Goal: Task Accomplishment & Management: Use online tool/utility

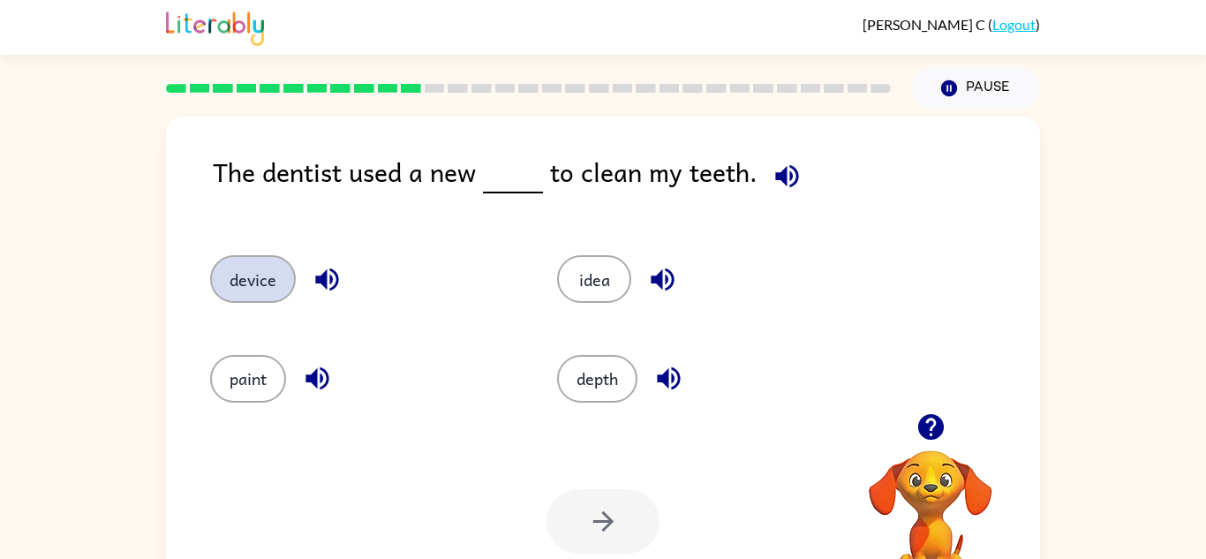
click at [252, 290] on button "device" at bounding box center [253, 279] width 86 height 48
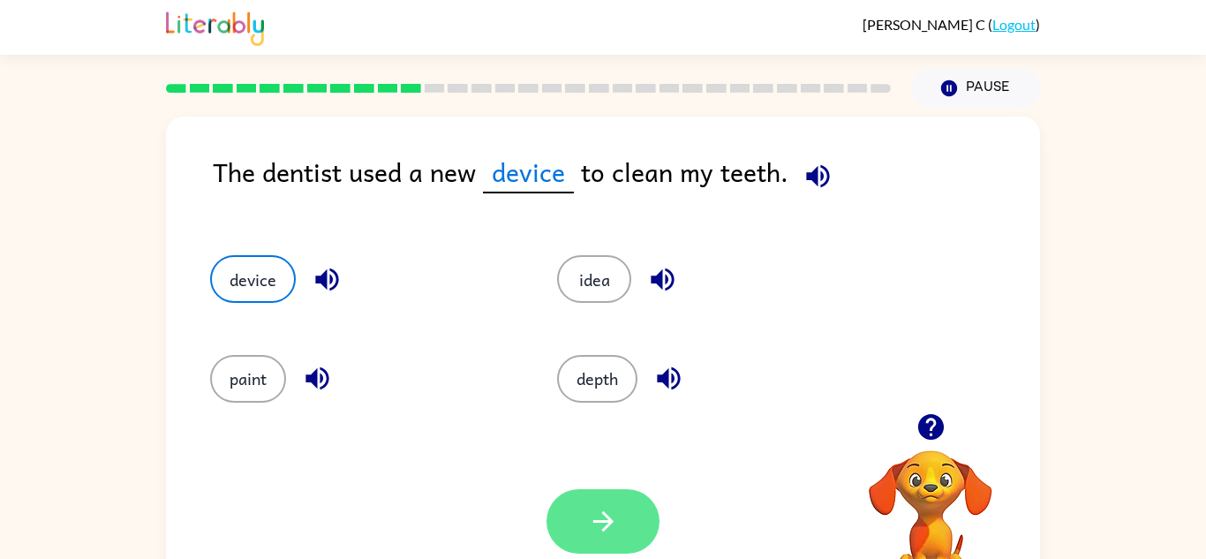
click at [619, 508] on button "button" at bounding box center [602, 521] width 113 height 64
click at [619, 508] on div at bounding box center [602, 521] width 113 height 64
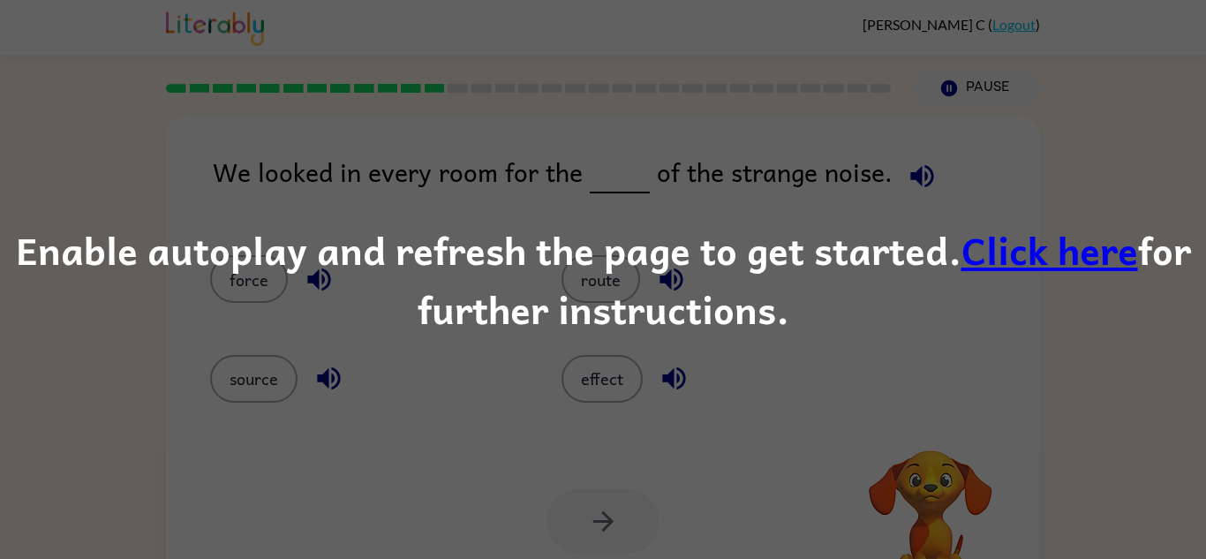
click at [1073, 270] on link "Click here" at bounding box center [1049, 249] width 177 height 59
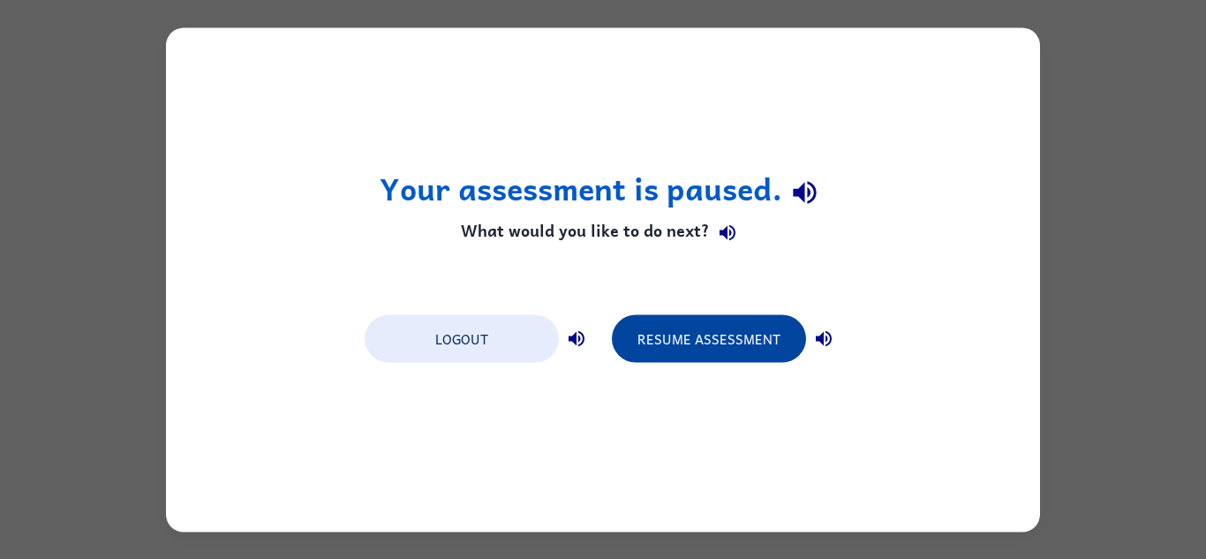
click at [739, 332] on button "Resume Assessment" at bounding box center [709, 338] width 194 height 48
click at [737, 348] on button "Resume Assessment" at bounding box center [709, 338] width 194 height 48
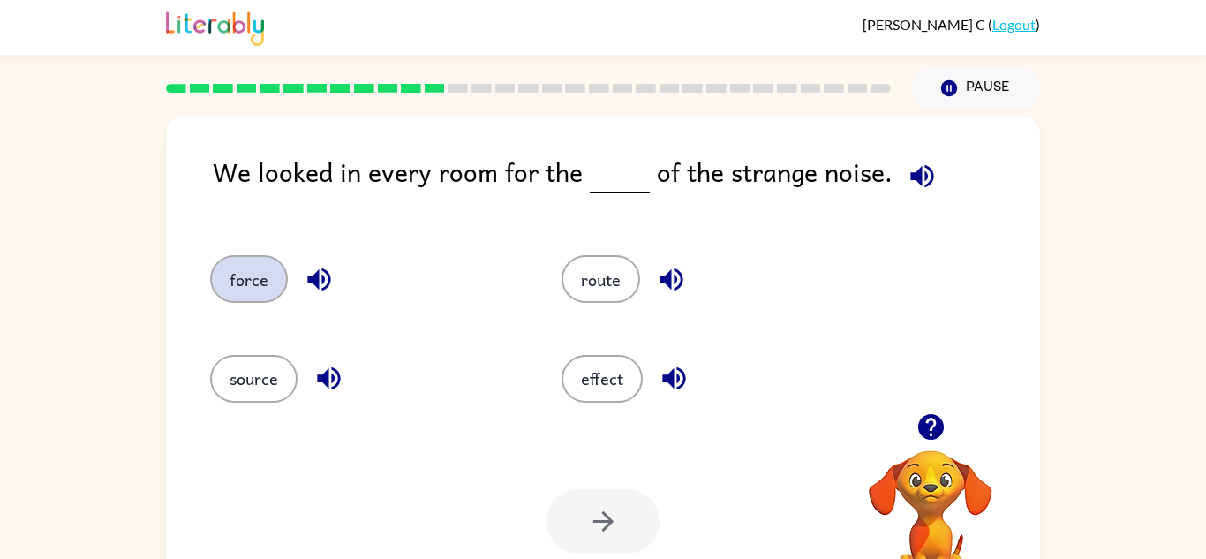
click at [242, 289] on button "force" at bounding box center [249, 279] width 78 height 48
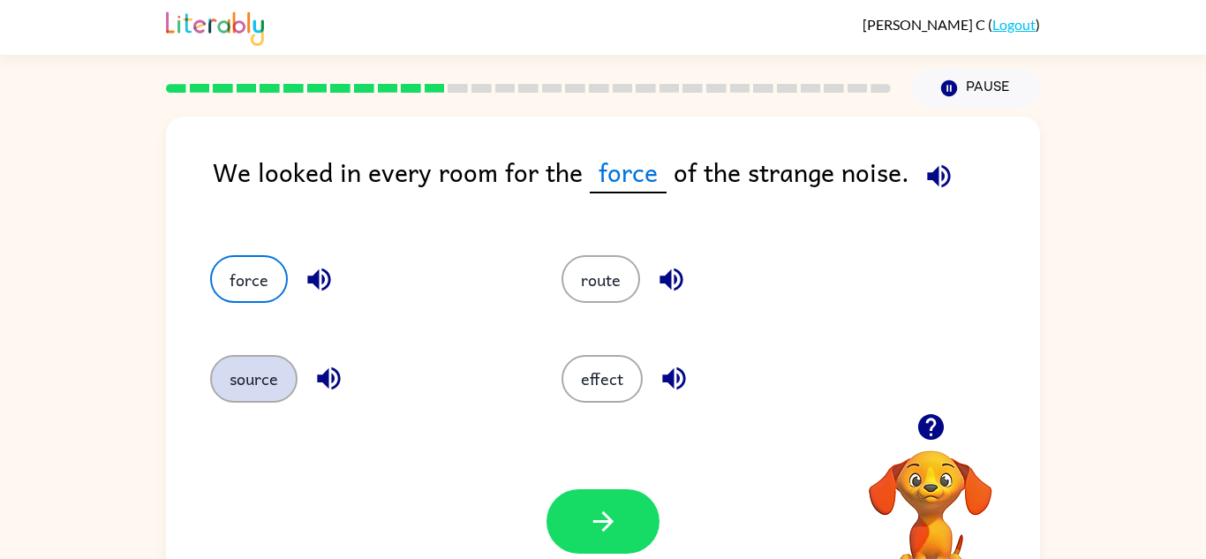
click at [265, 372] on button "source" at bounding box center [253, 379] width 87 height 48
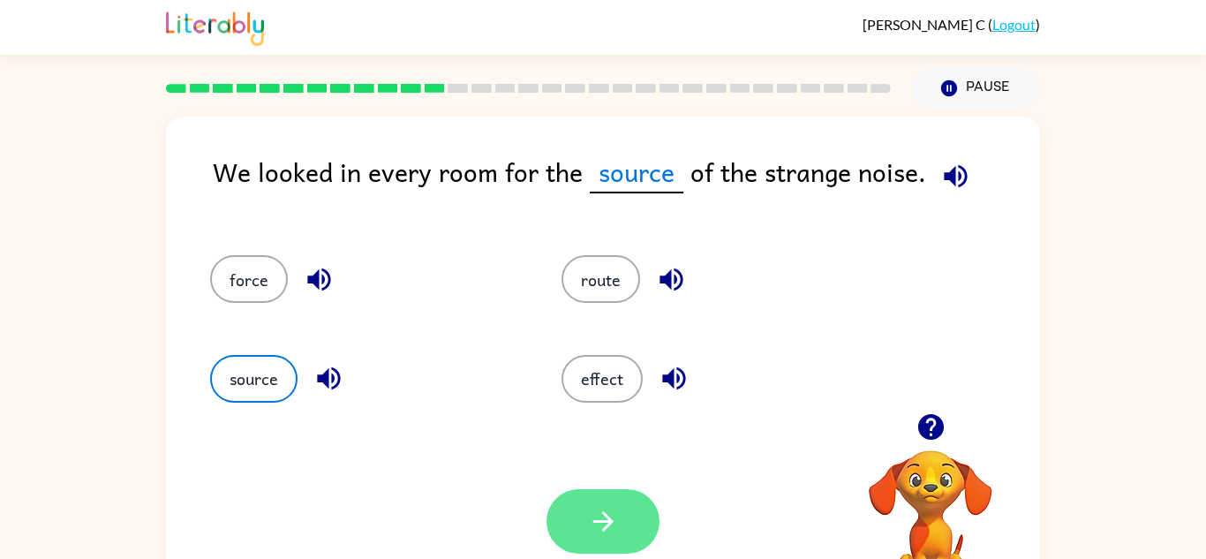
click at [581, 537] on button "button" at bounding box center [602, 521] width 113 height 64
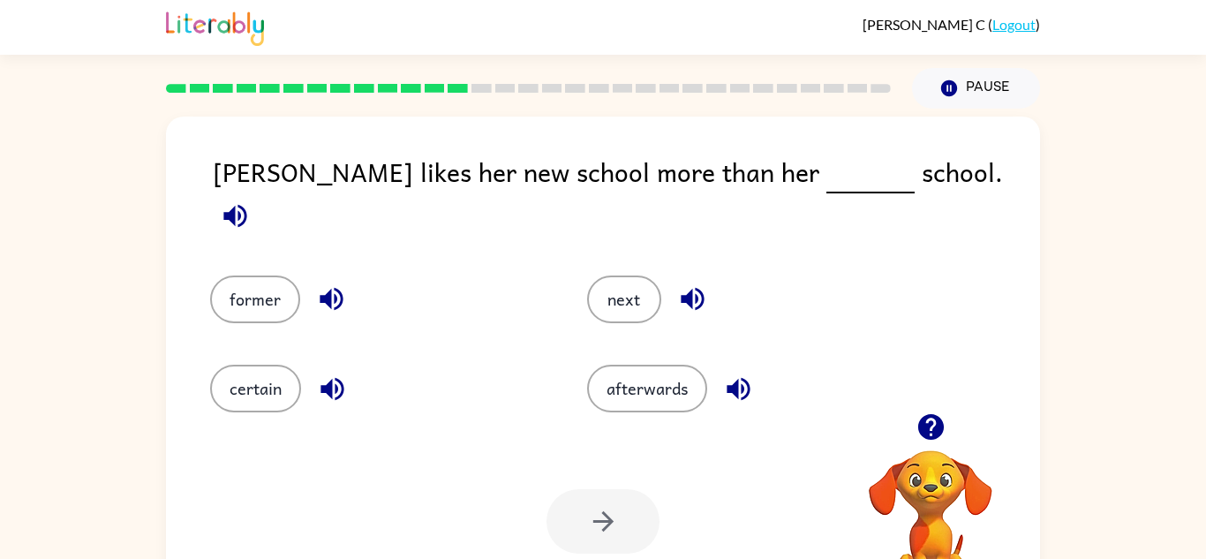
click at [574, 373] on div "afterwards" at bounding box center [741, 375] width 377 height 89
click at [707, 379] on div "afterwards" at bounding box center [755, 389] width 336 height 48
click at [700, 377] on button "afterwards" at bounding box center [647, 389] width 120 height 48
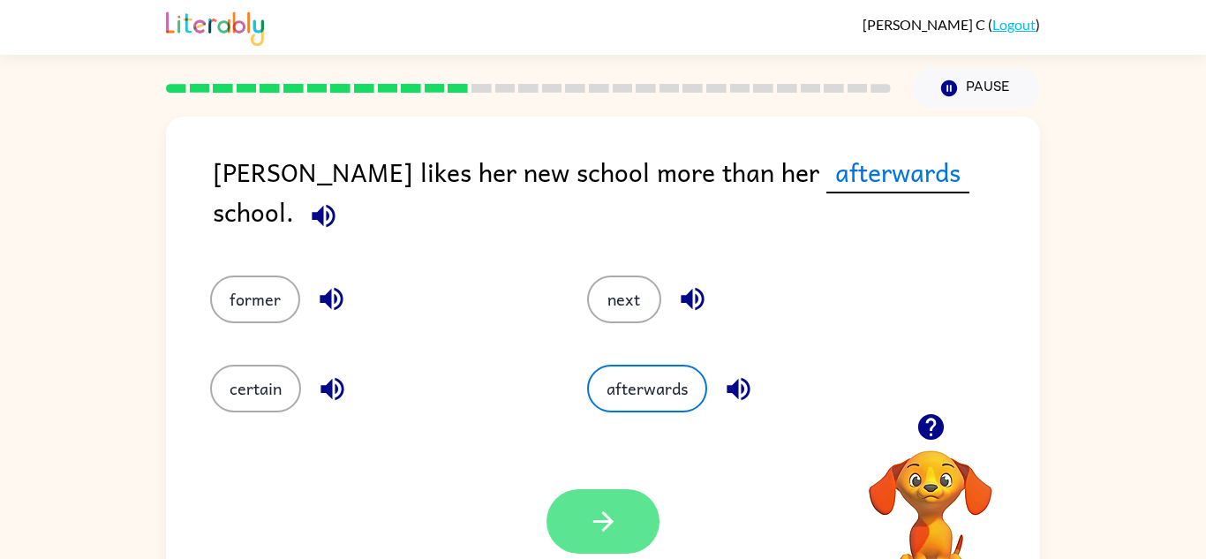
click at [590, 527] on icon "button" at bounding box center [603, 521] width 31 height 31
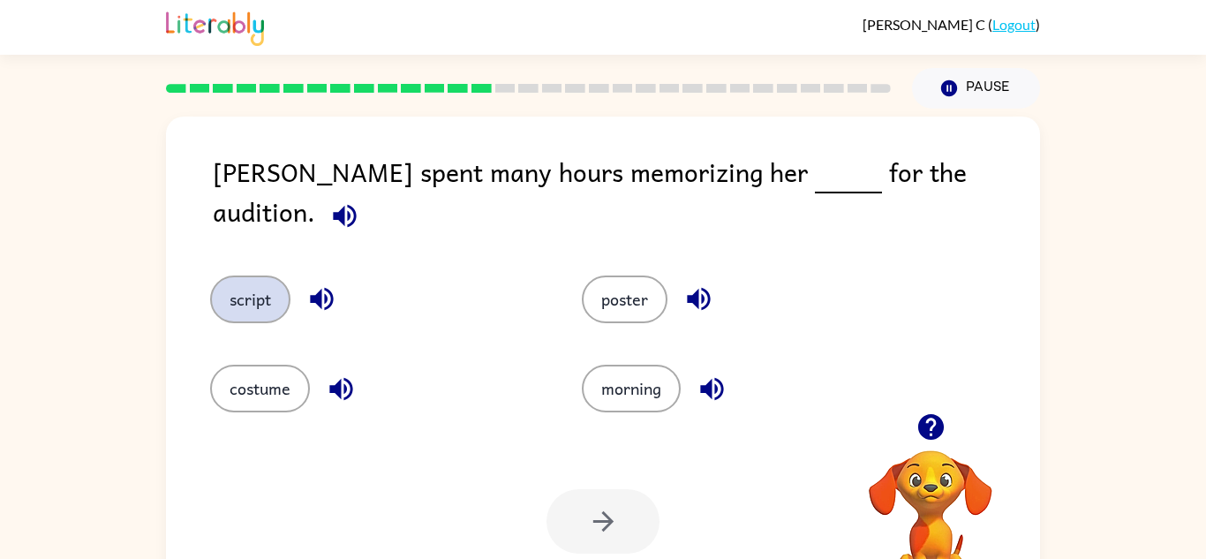
click at [255, 285] on button "script" at bounding box center [250, 299] width 80 height 48
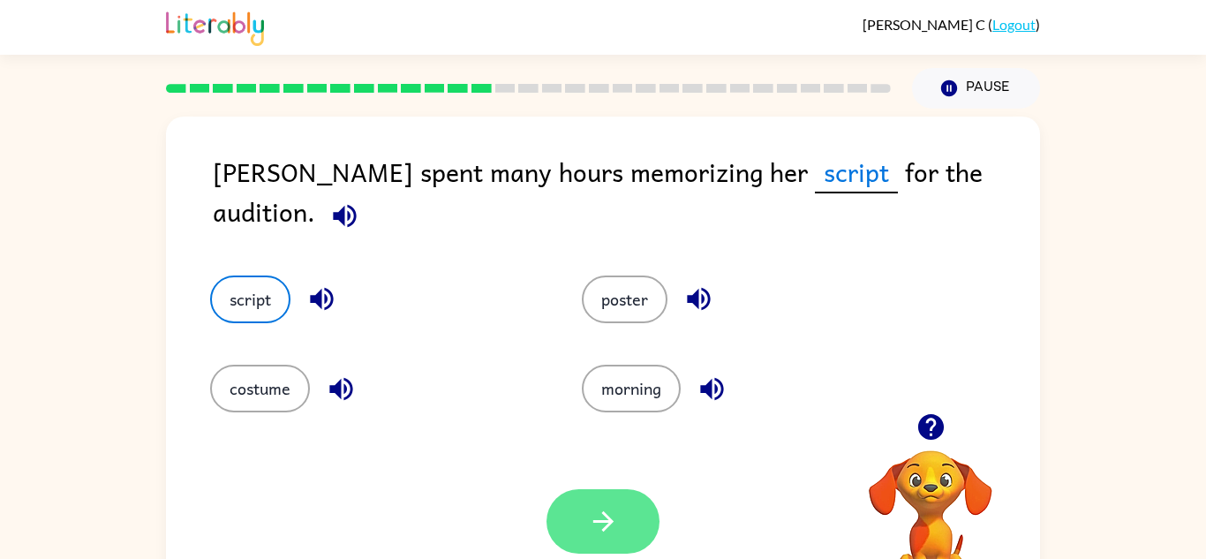
click at [556, 511] on button "button" at bounding box center [602, 521] width 113 height 64
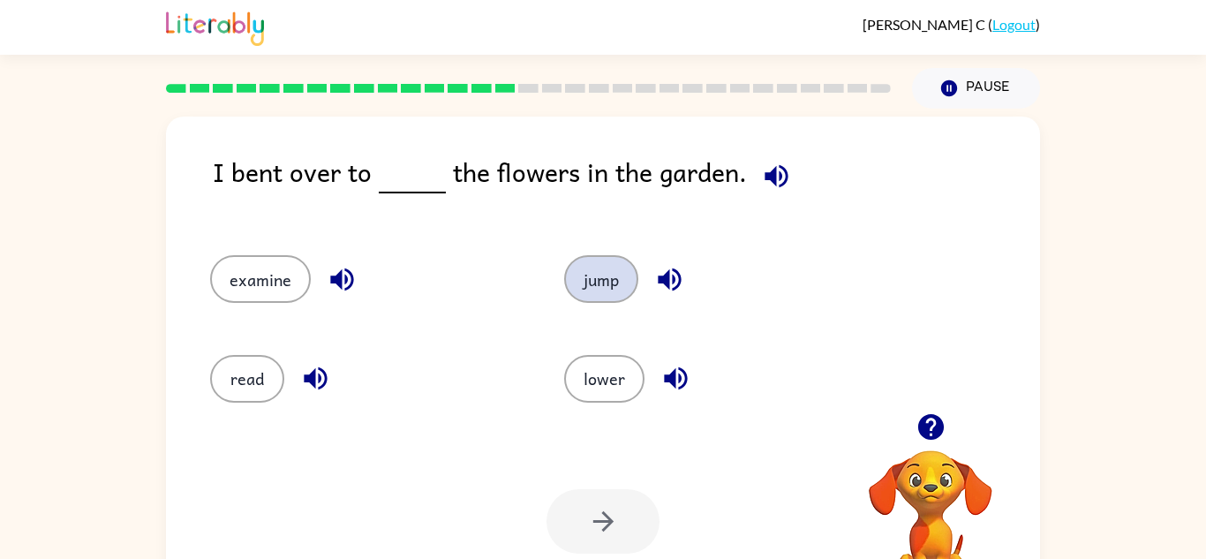
click at [604, 289] on button "jump" at bounding box center [601, 279] width 74 height 48
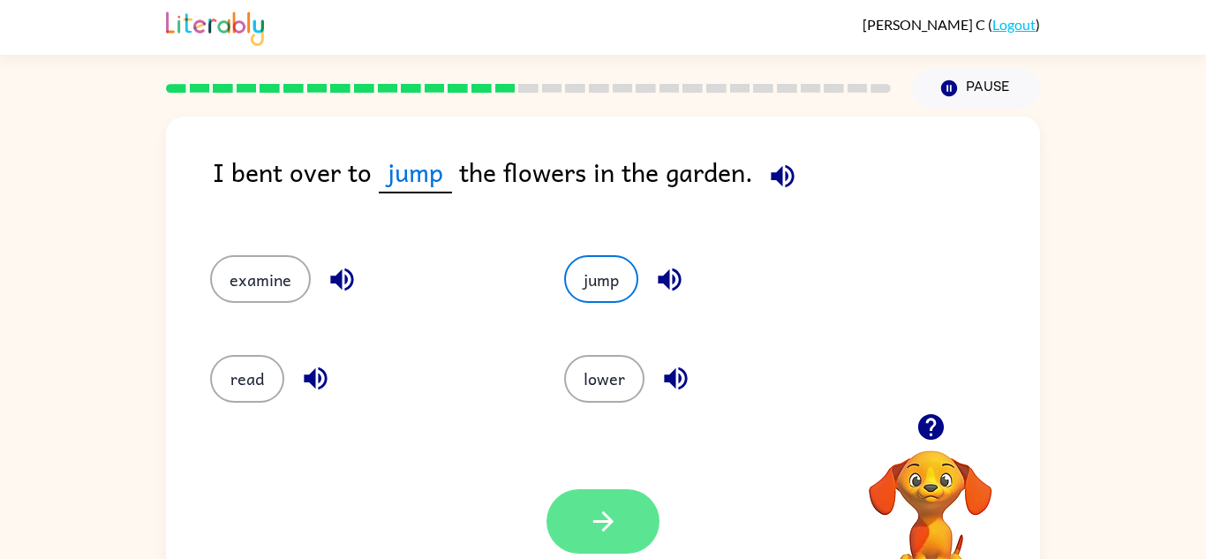
click at [630, 518] on button "button" at bounding box center [602, 521] width 113 height 64
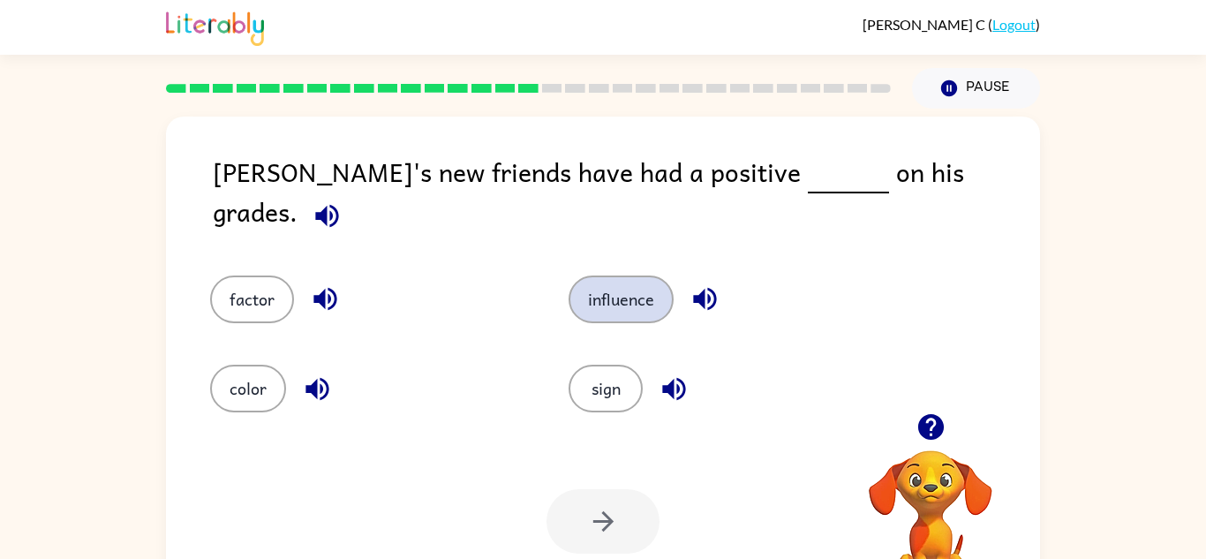
click at [643, 283] on button "influence" at bounding box center [620, 299] width 105 height 48
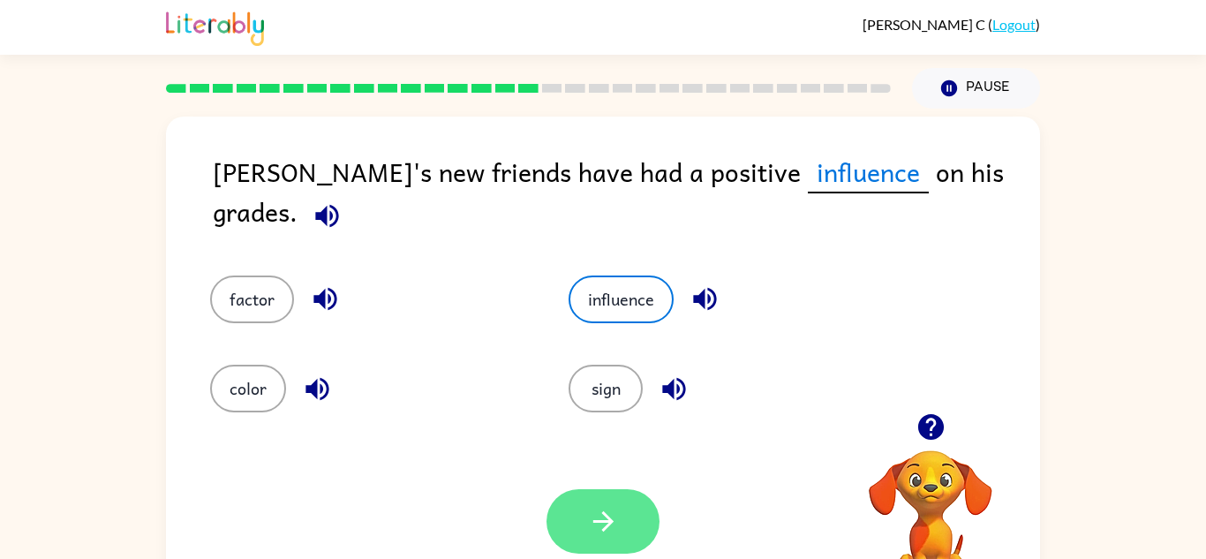
click at [583, 519] on button "button" at bounding box center [602, 521] width 113 height 64
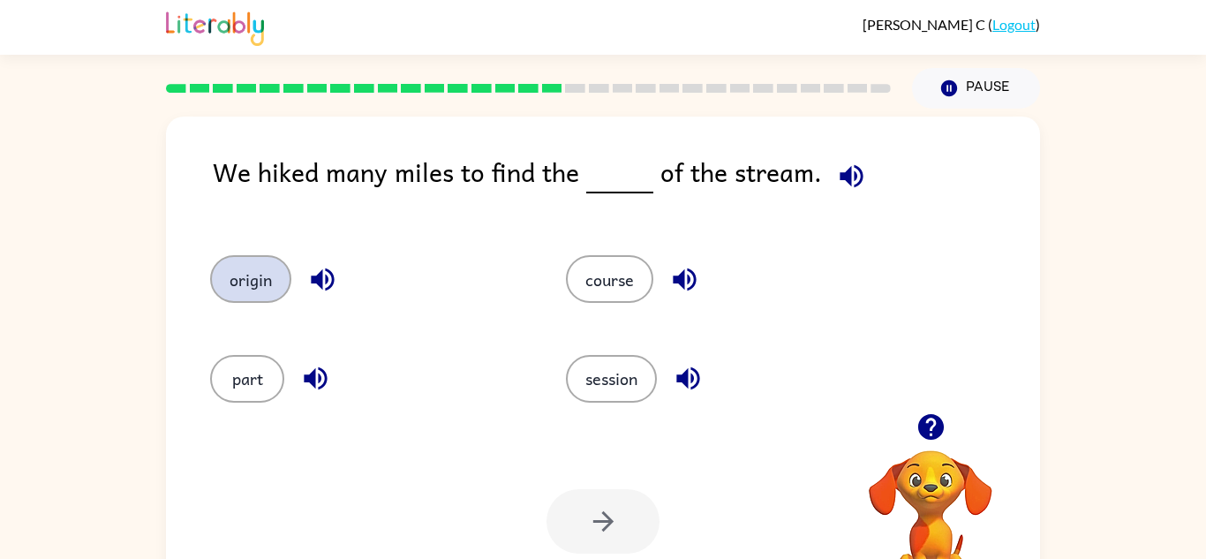
click at [246, 288] on button "origin" at bounding box center [250, 279] width 81 height 48
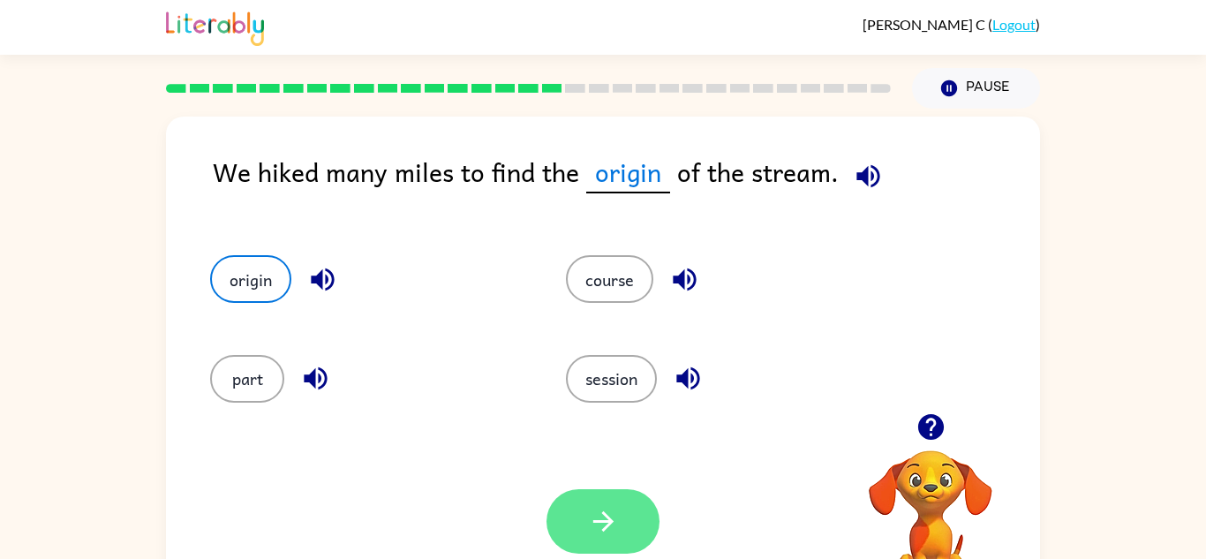
click at [569, 498] on button "button" at bounding box center [602, 521] width 113 height 64
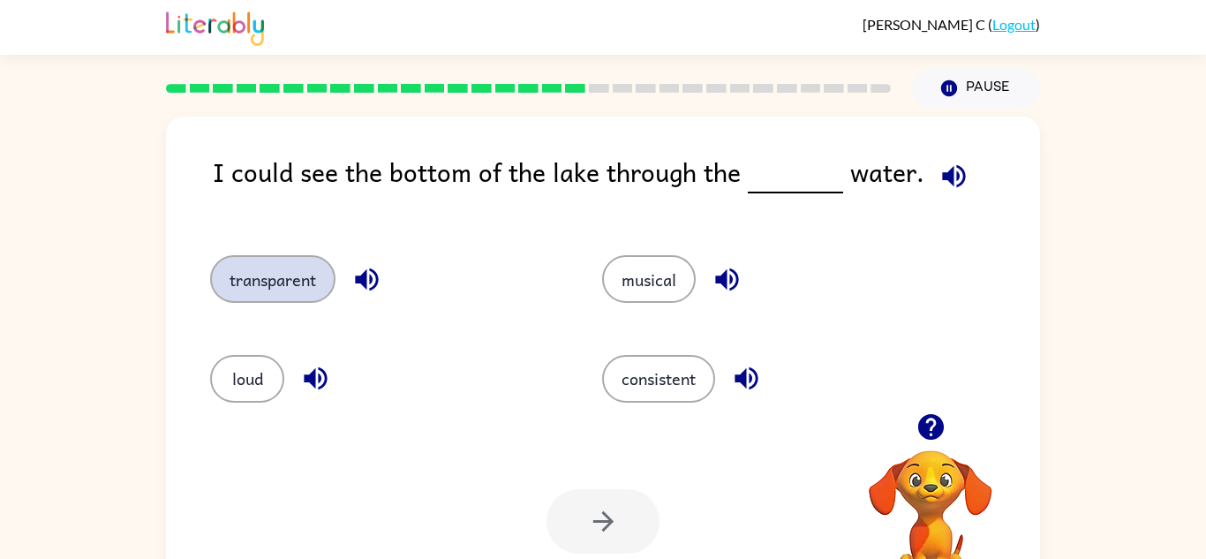
click at [287, 294] on button "transparent" at bounding box center [272, 279] width 125 height 48
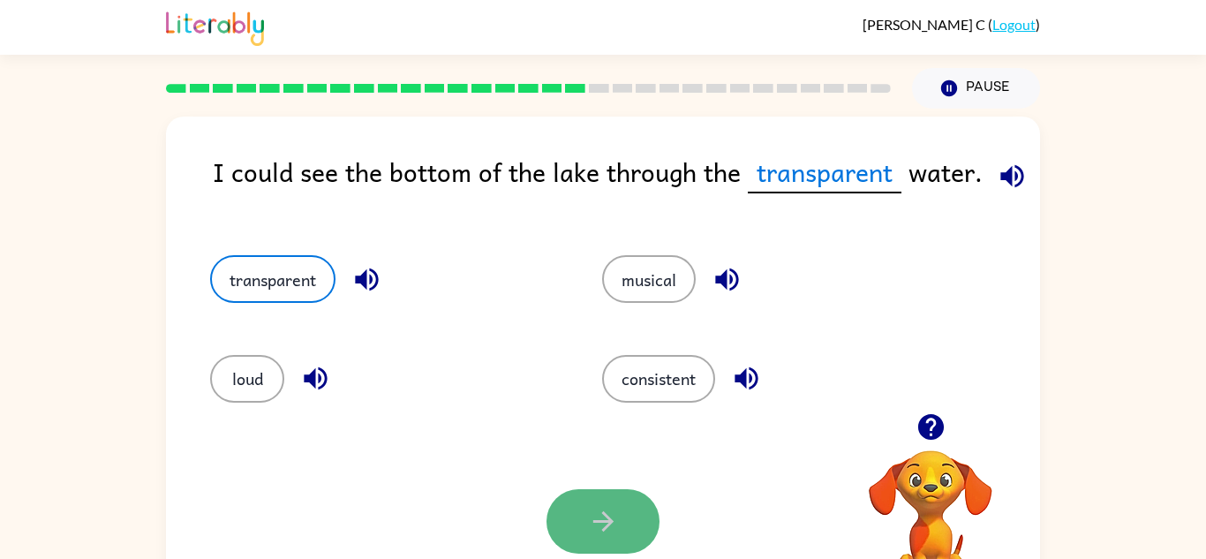
click at [613, 523] on icon "button" at bounding box center [603, 521] width 31 height 31
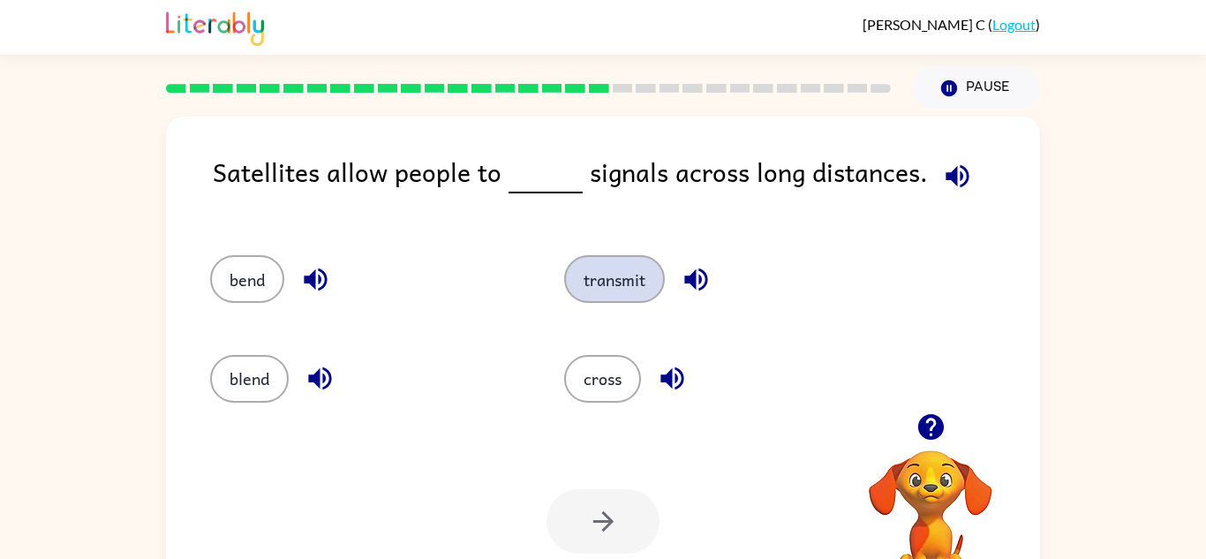
click at [640, 275] on button "transmit" at bounding box center [614, 279] width 101 height 48
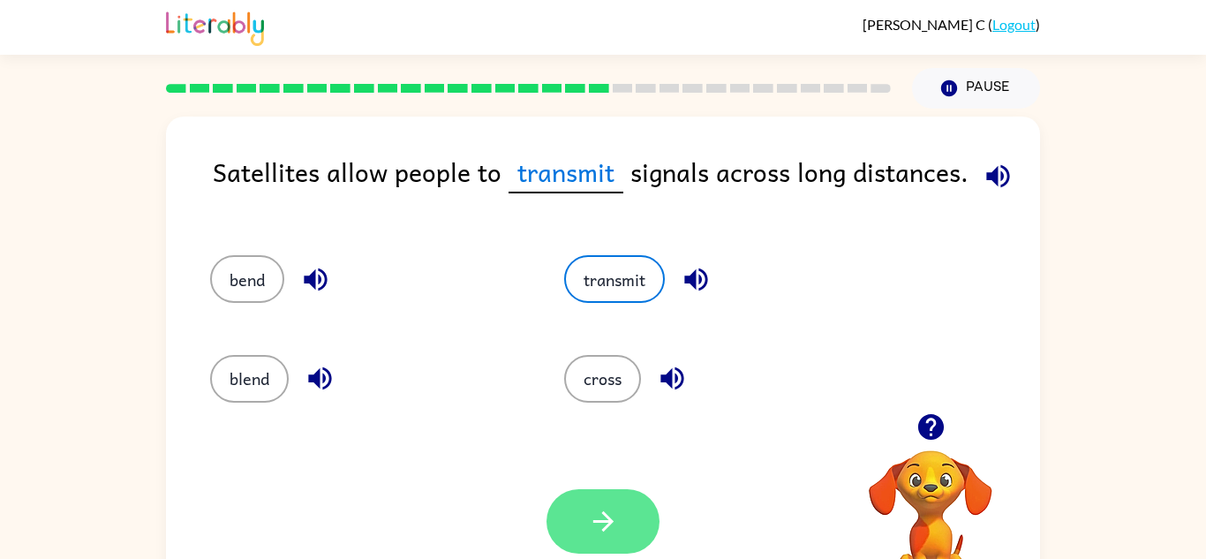
click at [590, 530] on icon "button" at bounding box center [603, 521] width 31 height 31
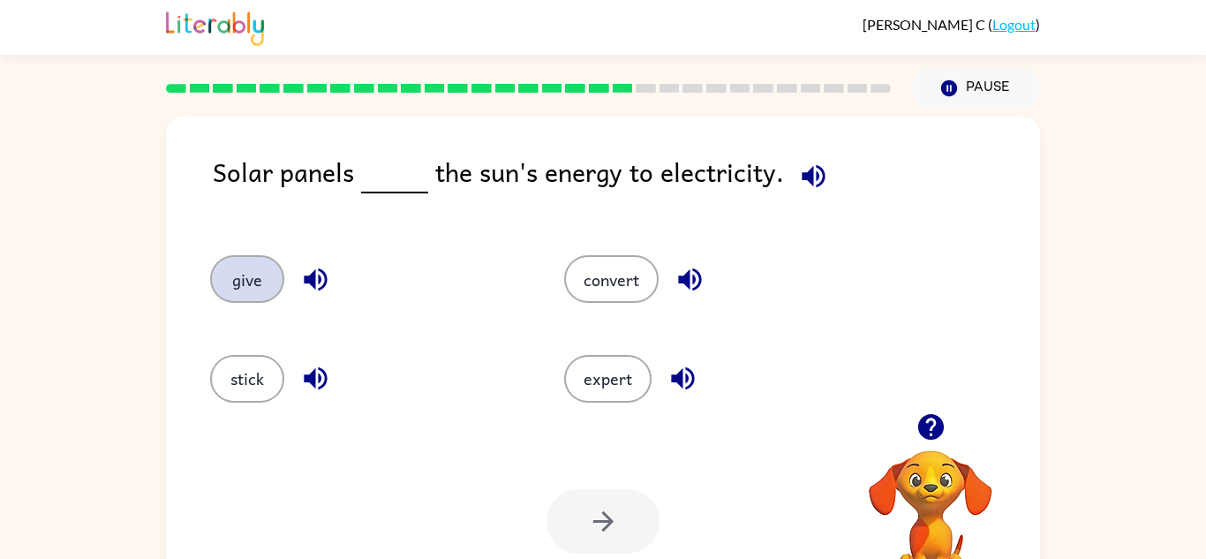
click at [237, 275] on button "give" at bounding box center [247, 279] width 74 height 48
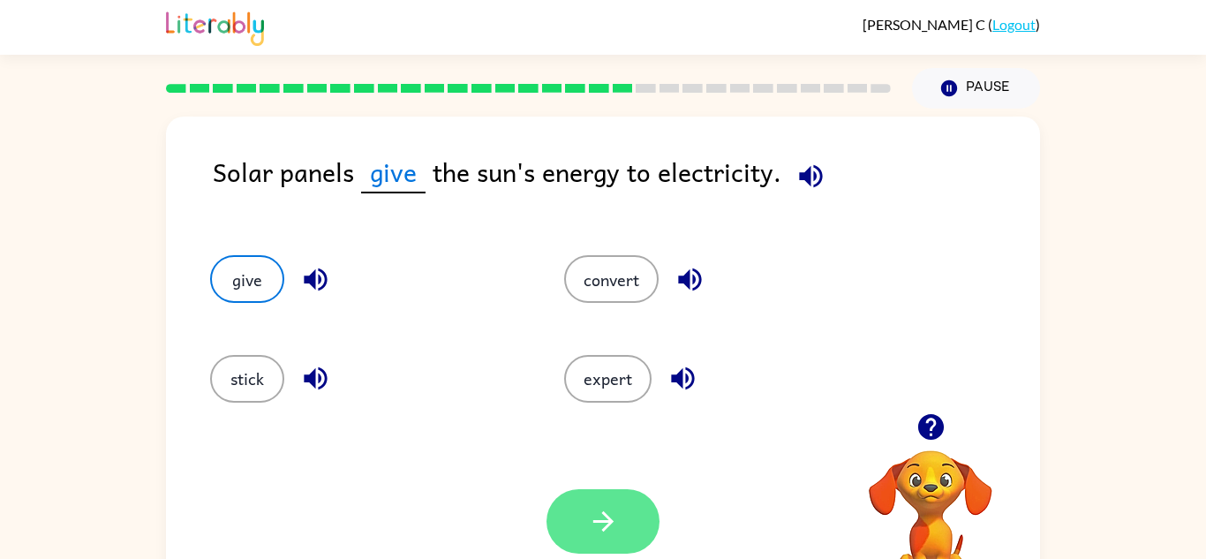
click at [626, 516] on button "button" at bounding box center [602, 521] width 113 height 64
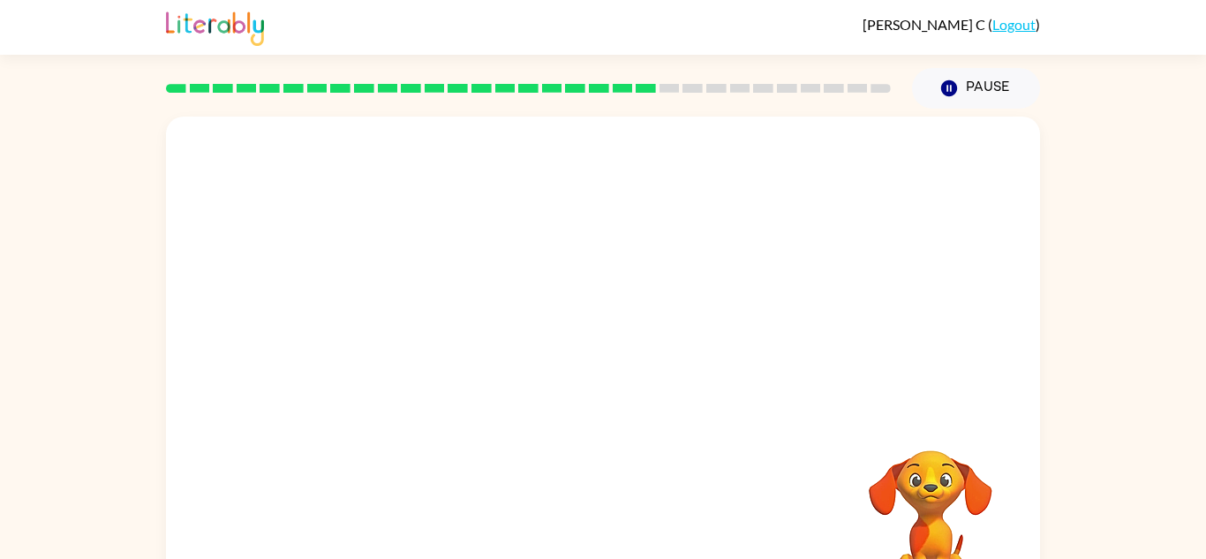
click at [454, 349] on video "Your browser must support playing .mp4 files to use Literably. Please try using…" at bounding box center [603, 265] width 874 height 297
click at [452, 354] on video "Your browser must support playing .mp4 files to use Literably. Please try using…" at bounding box center [603, 265] width 874 height 297
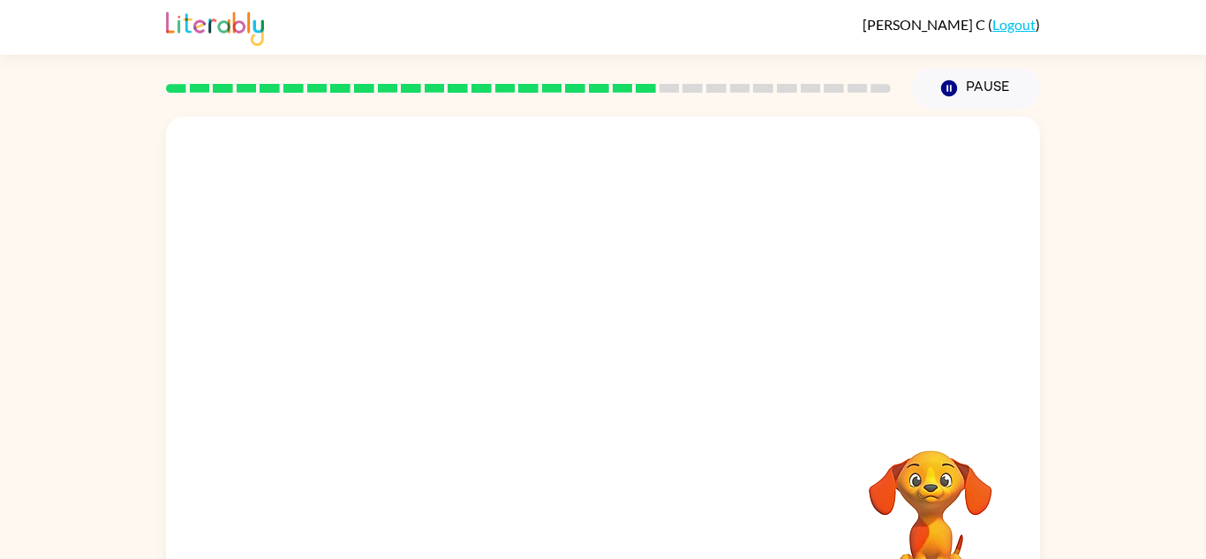
click at [452, 354] on video "Your browser must support playing .mp4 files to use Literably. Please try using…" at bounding box center [603, 265] width 874 height 297
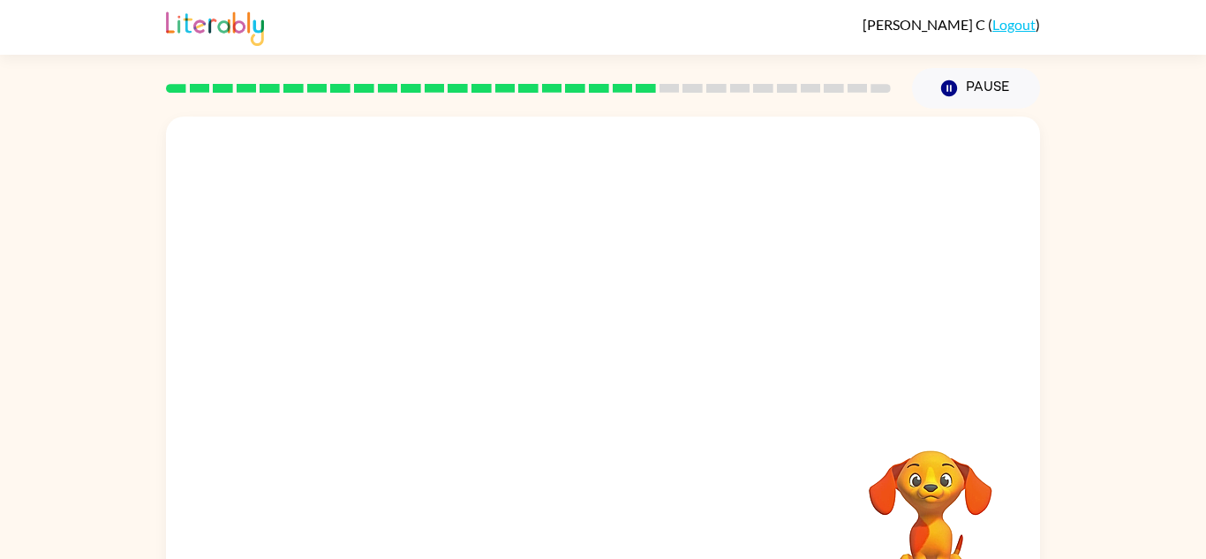
click at [452, 354] on video "Your browser must support playing .mp4 files to use Literably. Please try using…" at bounding box center [603, 265] width 874 height 297
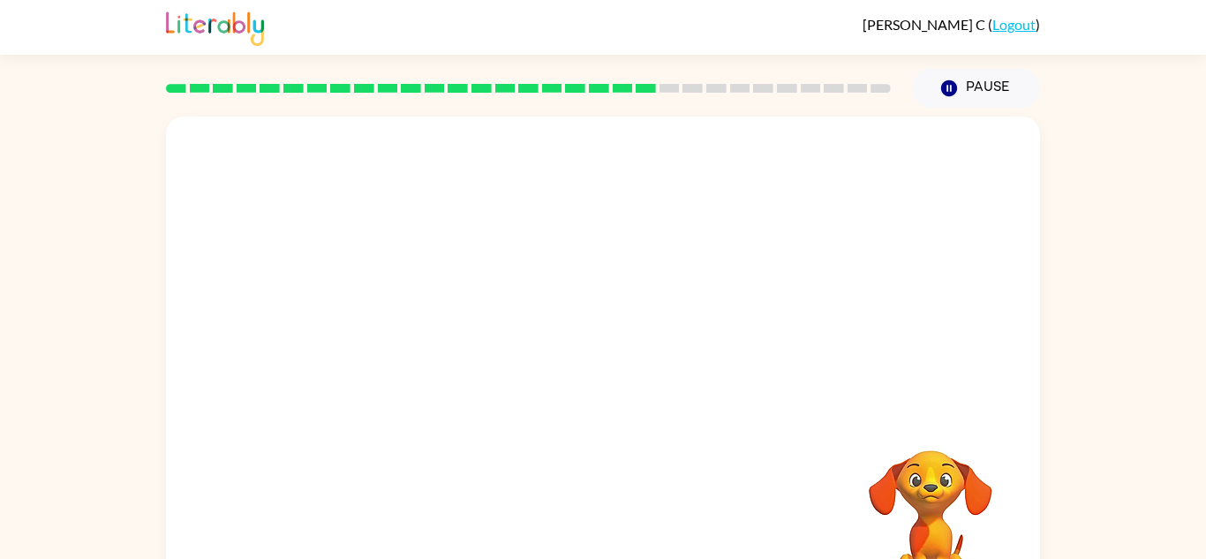
click at [452, 354] on video "Your browser must support playing .mp4 files to use Literably. Please try using…" at bounding box center [603, 265] width 874 height 297
click at [456, 358] on video "Your browser must support playing .mp4 files to use Literably. Please try using…" at bounding box center [603, 265] width 874 height 297
click at [588, 373] on icon "button" at bounding box center [603, 377] width 31 height 31
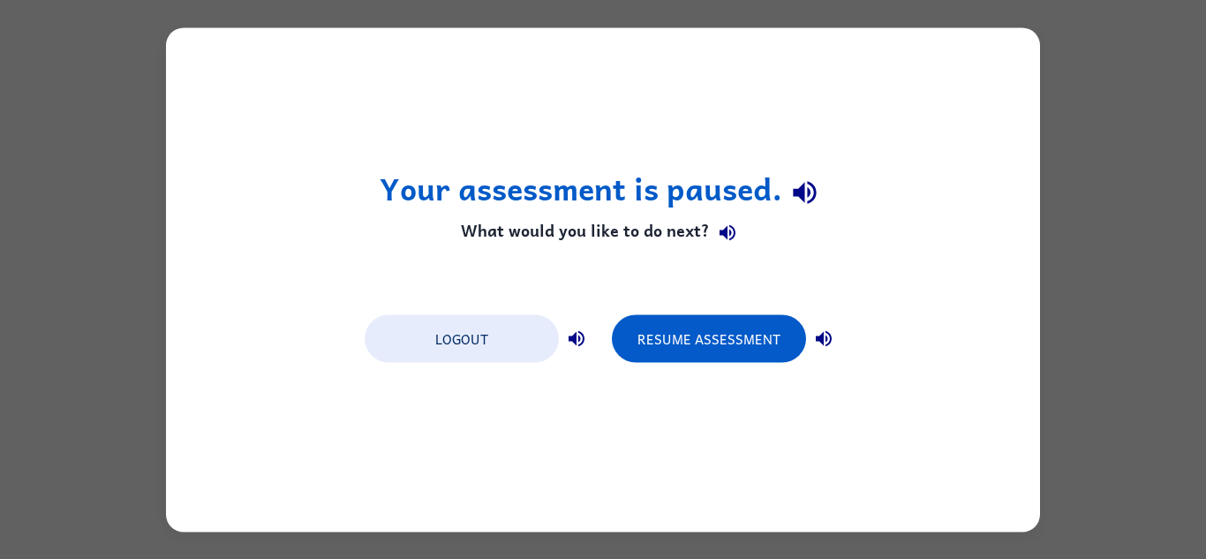
click at [742, 366] on div "Logout Resume Assessment" at bounding box center [603, 337] width 494 height 67
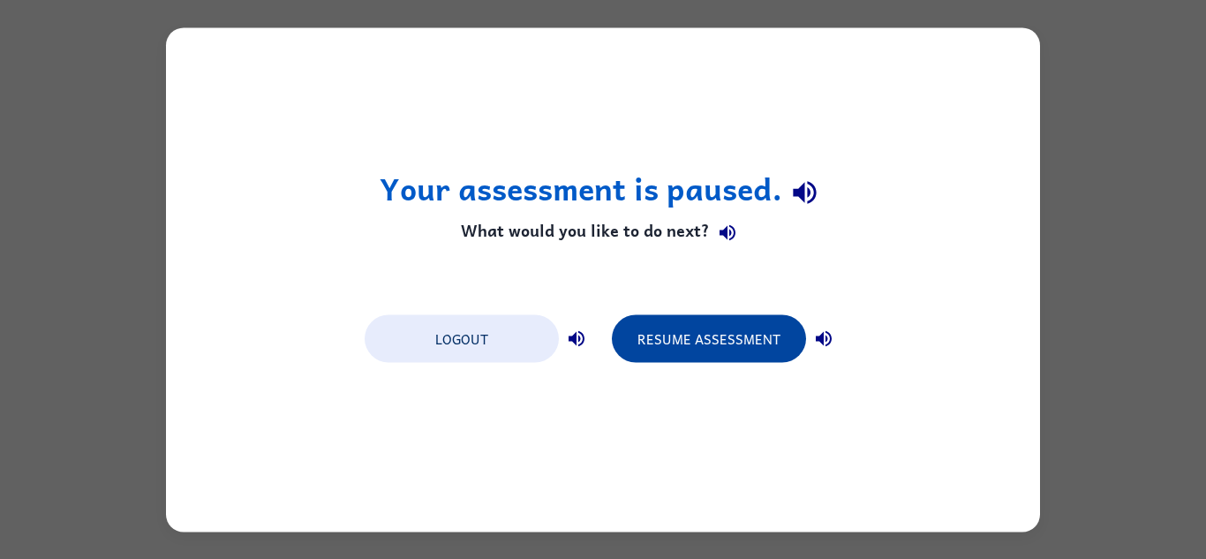
click at [717, 350] on button "Resume Assessment" at bounding box center [709, 338] width 194 height 48
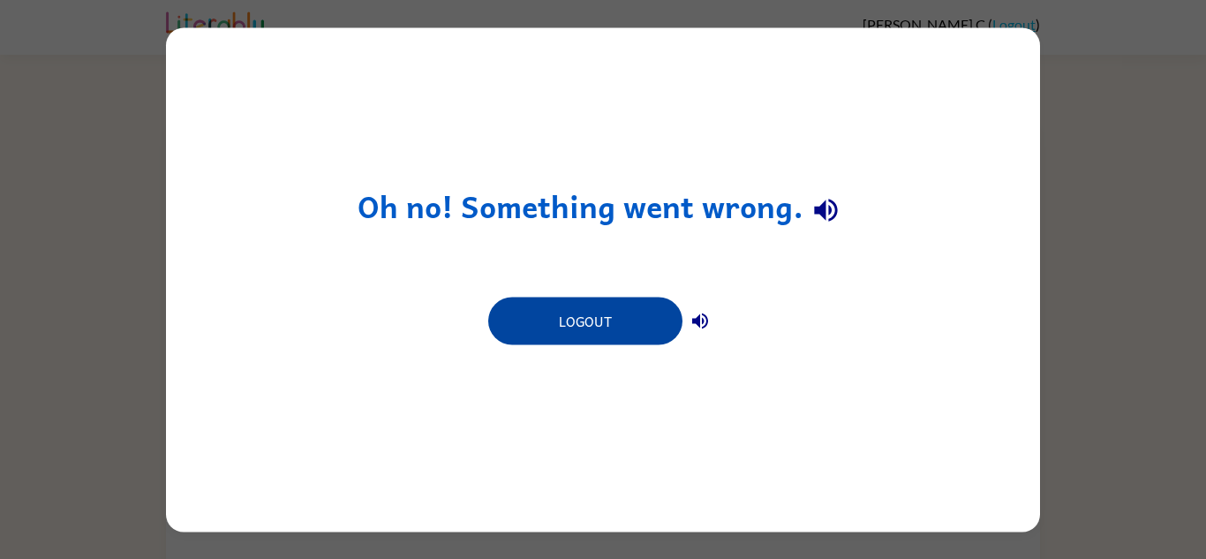
click at [555, 323] on button "Logout" at bounding box center [585, 321] width 194 height 48
click at [592, 325] on button "Logout" at bounding box center [585, 321] width 194 height 48
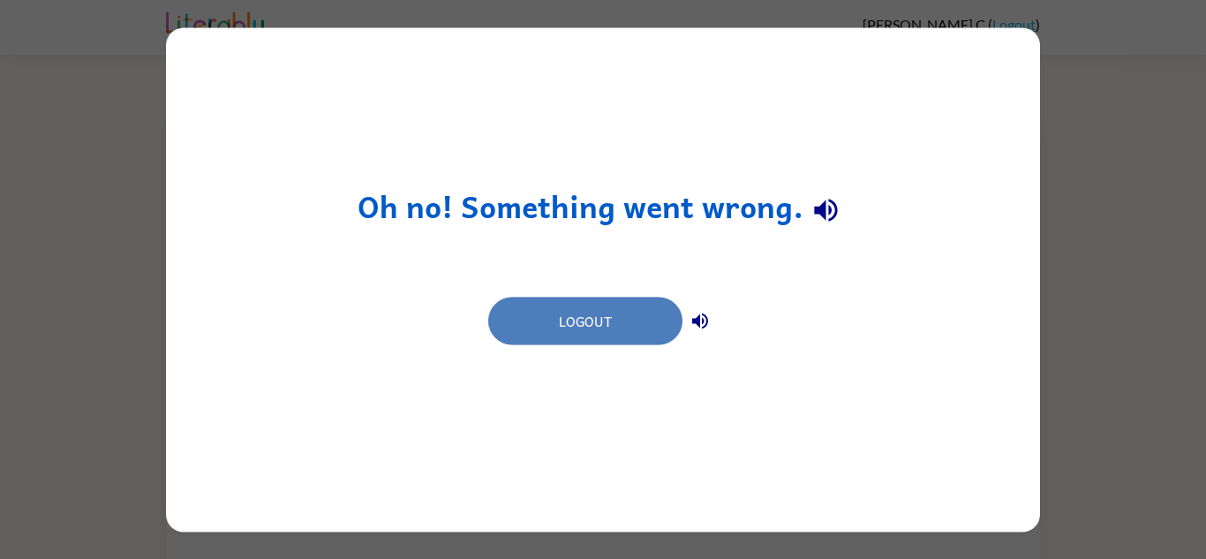
click at [592, 325] on button "Logout" at bounding box center [585, 321] width 194 height 48
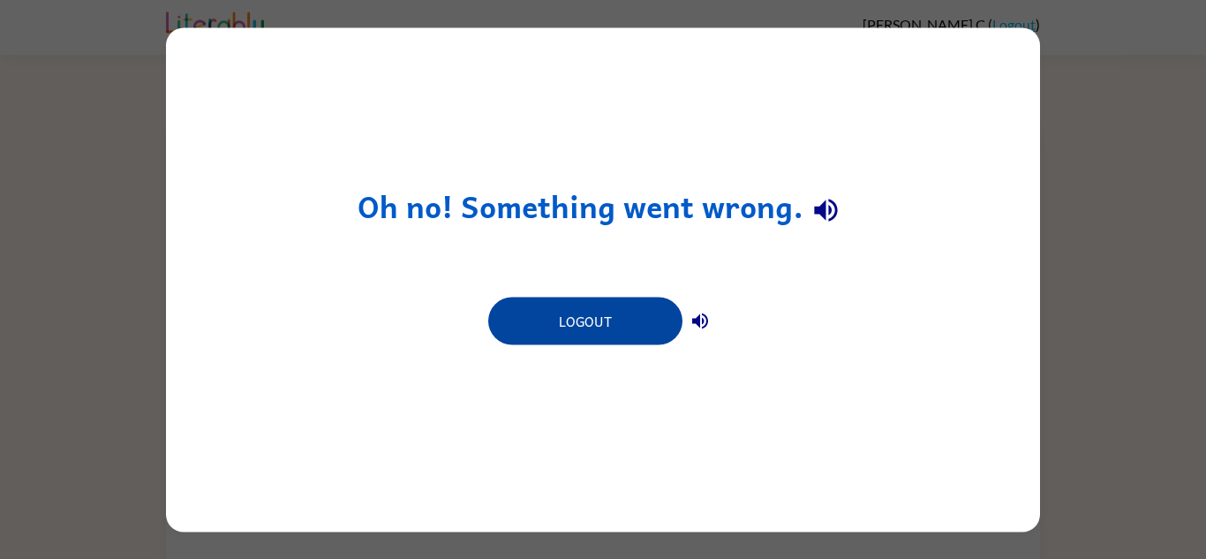
click at [592, 325] on button "Logout" at bounding box center [585, 321] width 194 height 48
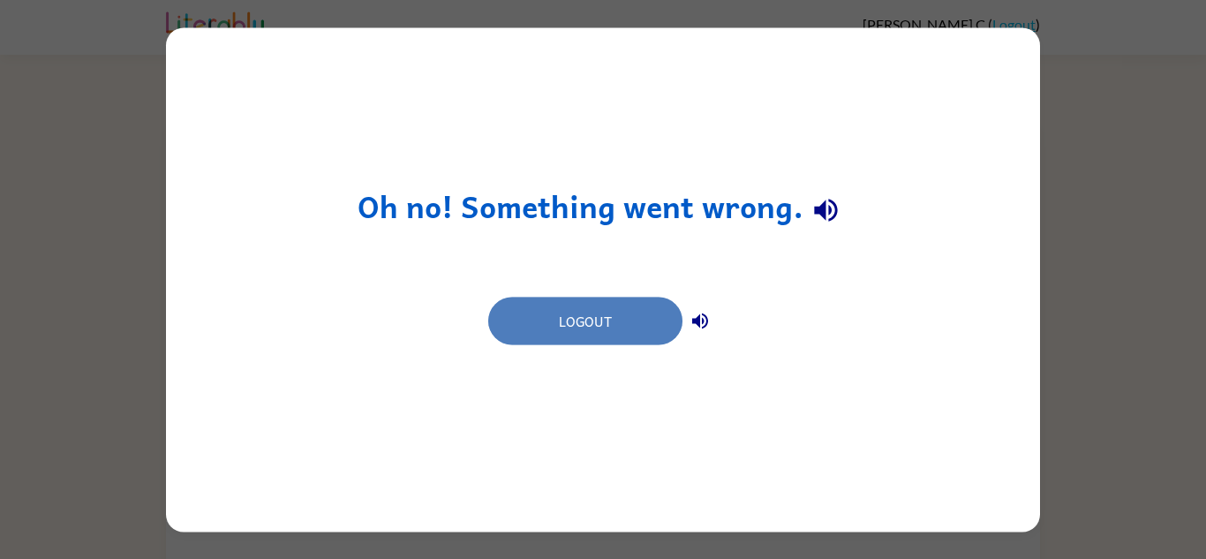
click at [592, 325] on button "Logout" at bounding box center [585, 321] width 194 height 48
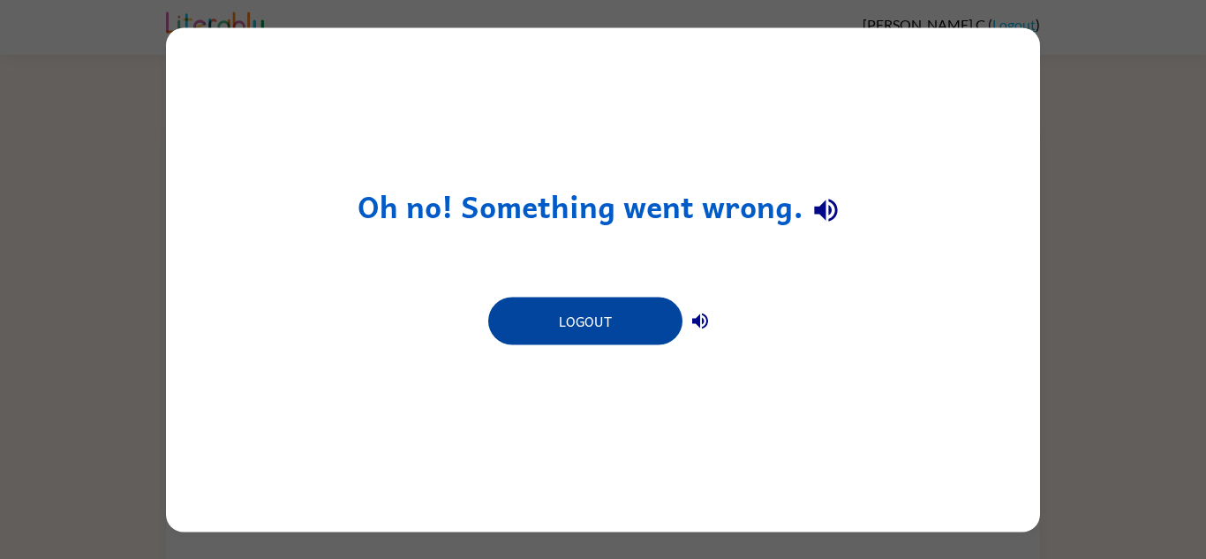
click at [592, 325] on button "Logout" at bounding box center [585, 321] width 194 height 48
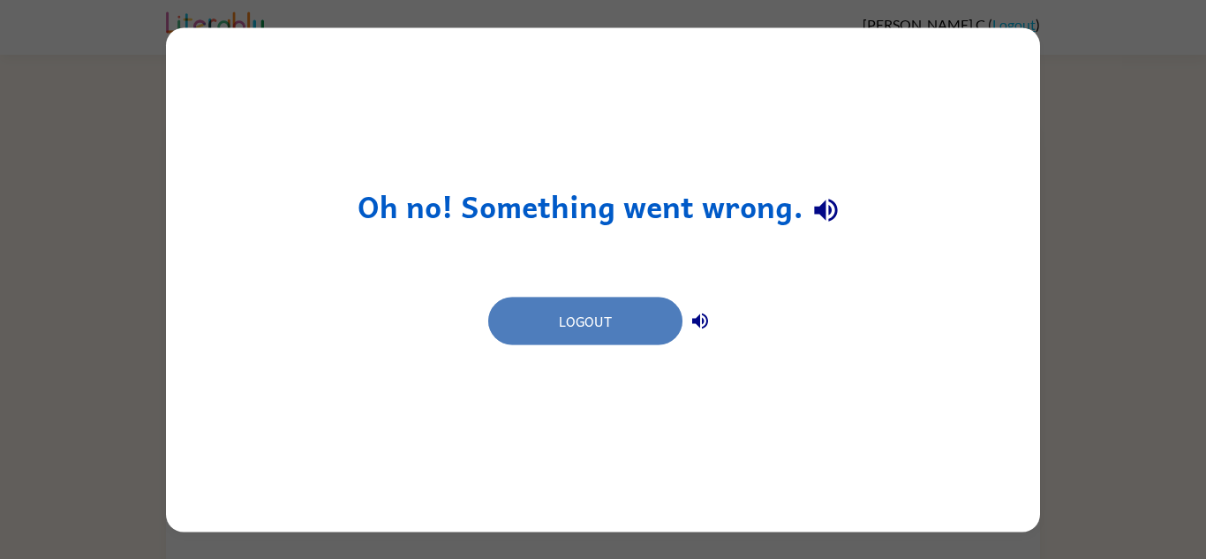
click at [592, 325] on button "Logout" at bounding box center [585, 321] width 194 height 48
